Goal: Leave review/rating: Share an evaluation or opinion about a product, service, or content

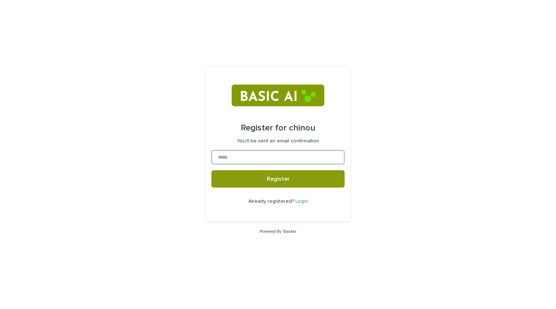
click at [280, 159] on input at bounding box center [277, 157] width 133 height 14
click at [300, 202] on link "Login" at bounding box center [301, 201] width 13 height 5
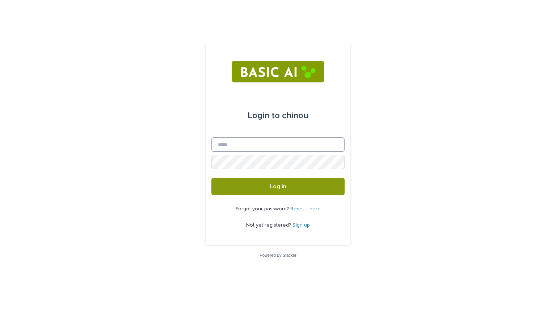
click at [270, 147] on input "Email" at bounding box center [277, 144] width 133 height 14
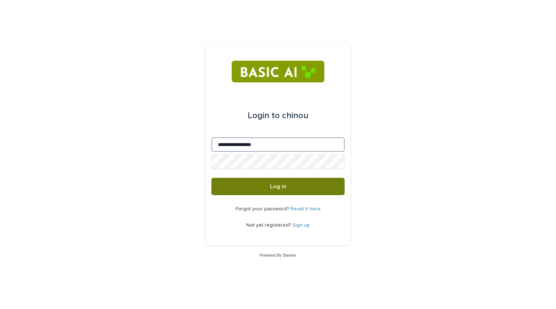
type input "**********"
click at [281, 187] on span "Log in" at bounding box center [278, 187] width 16 height 6
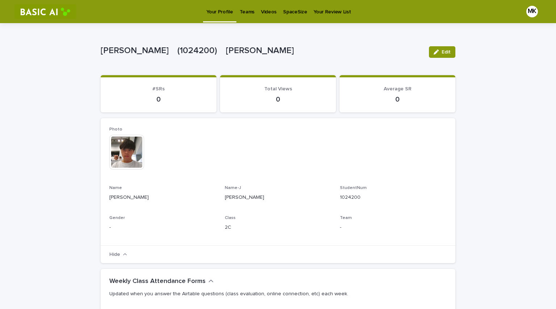
click at [266, 13] on p "Videos" at bounding box center [269, 7] width 16 height 15
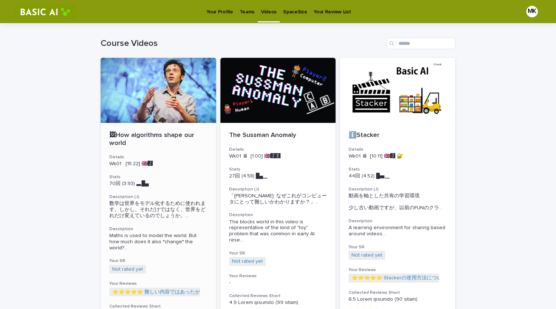
click at [189, 147] on p "🖼How algorithms shape our world" at bounding box center [158, 140] width 98 height 16
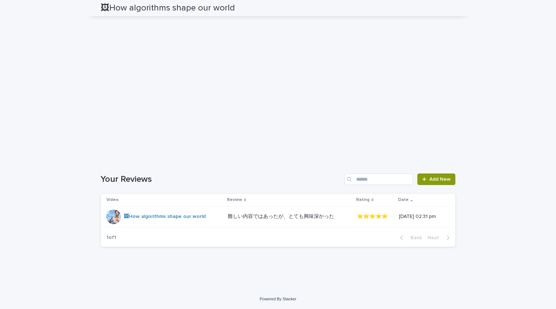
scroll to position [1519, 0]
click at [437, 179] on span "Add New" at bounding box center [439, 179] width 21 height 5
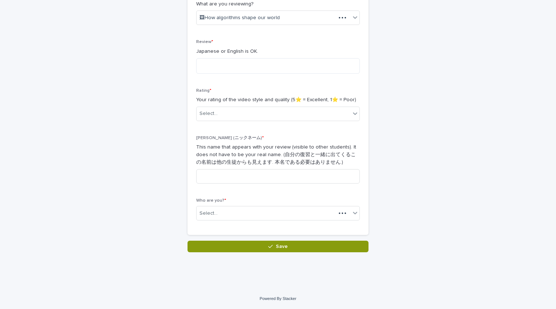
scroll to position [139, 0]
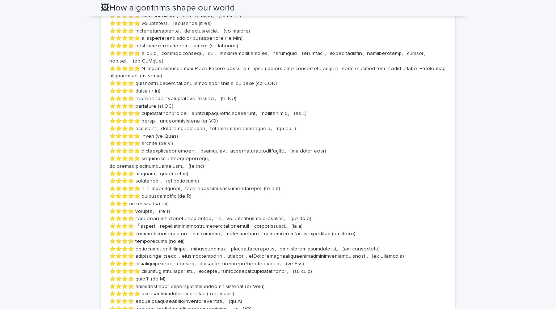
scroll to position [886, 0]
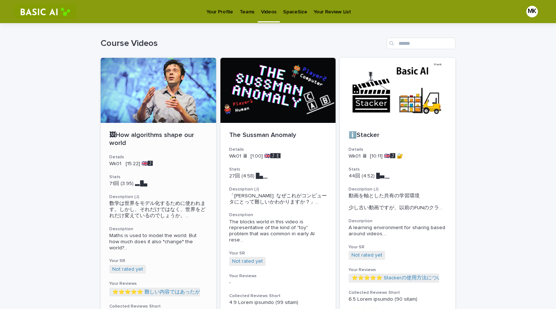
scroll to position [32, 0]
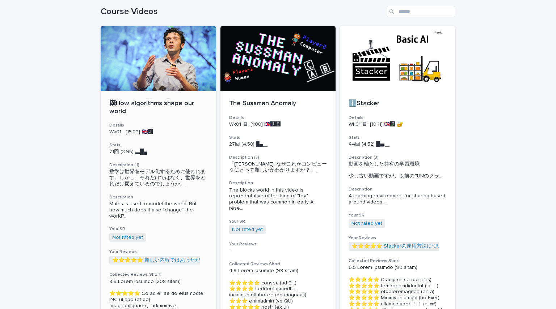
click at [177, 80] on div at bounding box center [158, 58] width 115 height 65
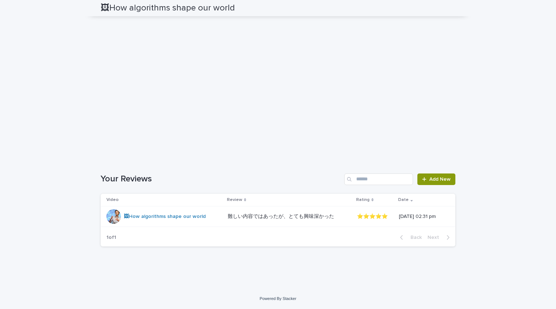
scroll to position [1530, 0]
click at [445, 181] on span "Add New" at bounding box center [439, 179] width 21 height 5
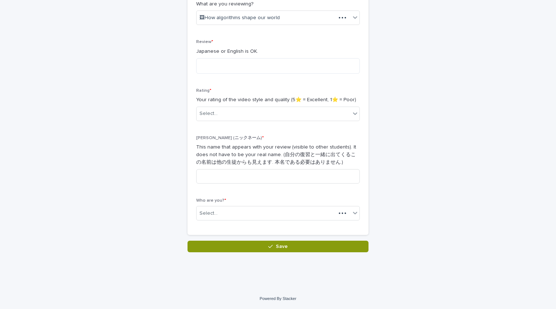
scroll to position [139, 0]
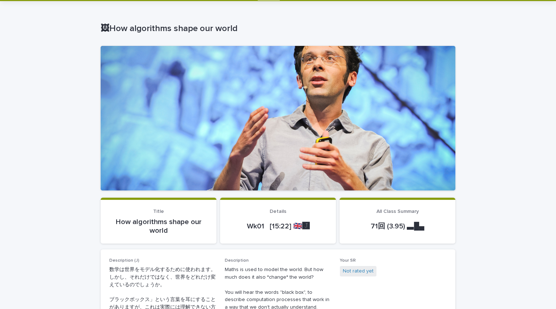
scroll to position [22, 0]
